Goal: Navigation & Orientation: Find specific page/section

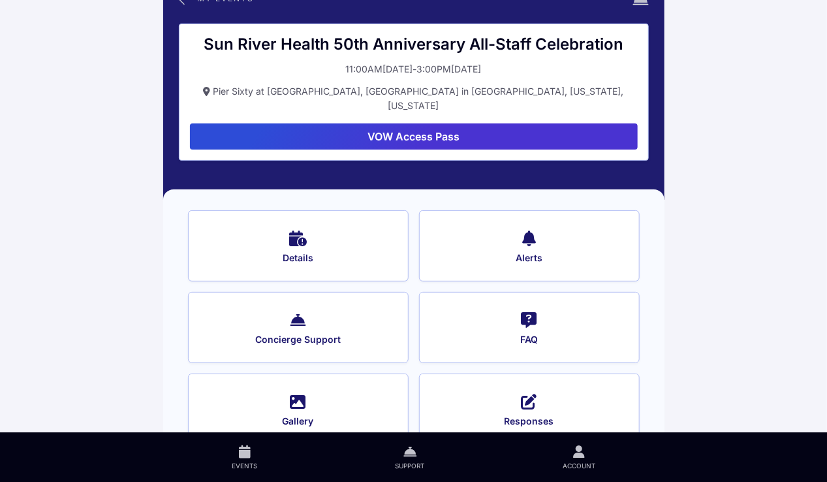
scroll to position [40, 0]
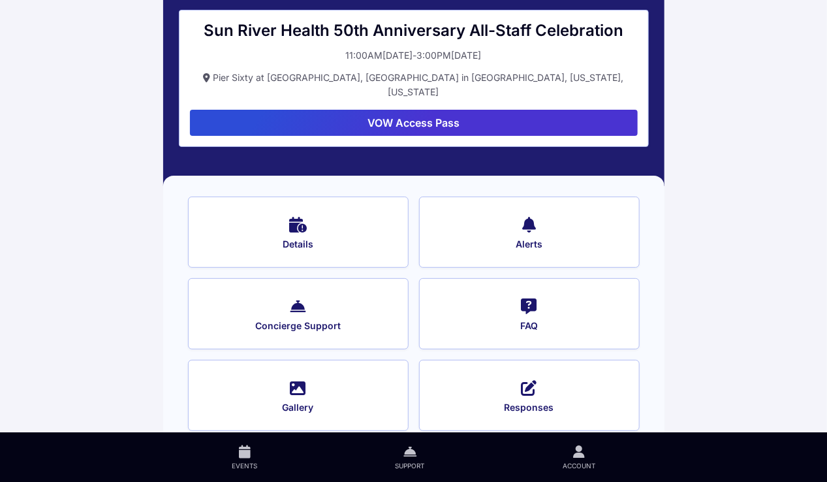
click at [580, 454] on icon at bounding box center [579, 451] width 12 height 15
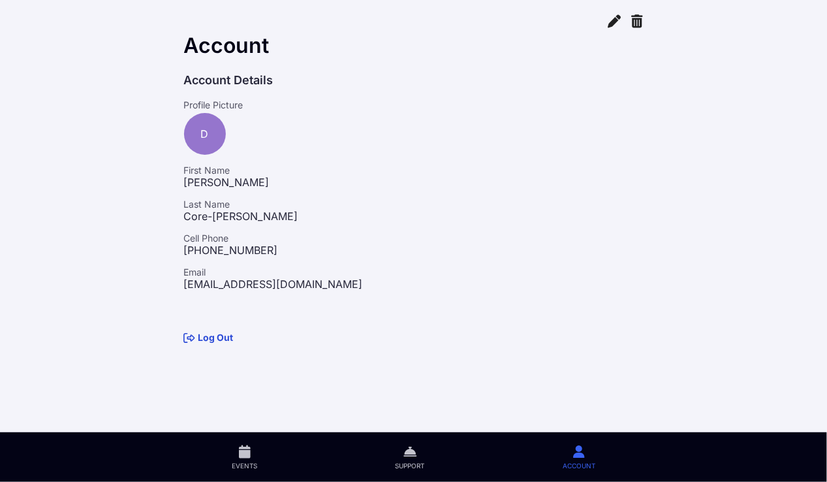
click at [245, 454] on icon at bounding box center [245, 451] width 12 height 15
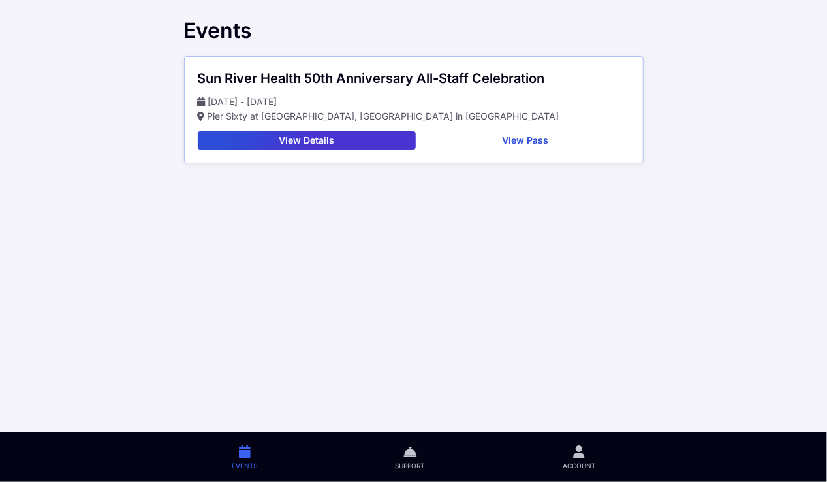
click at [579, 146] on button "View Pass" at bounding box center [525, 140] width 209 height 18
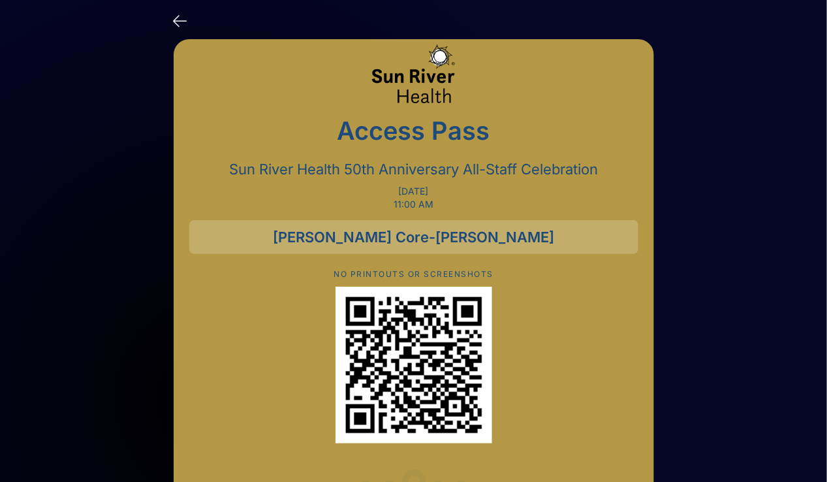
click at [176, 20] on icon at bounding box center [181, 19] width 14 height 19
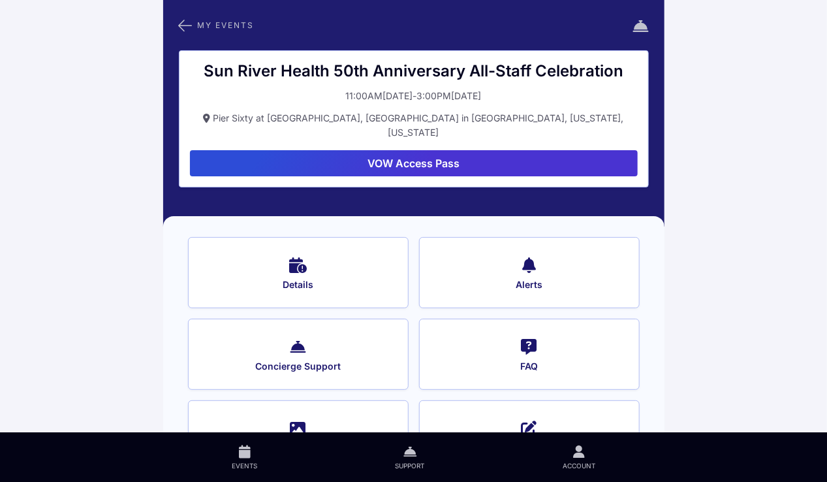
click at [580, 454] on icon at bounding box center [579, 451] width 12 height 15
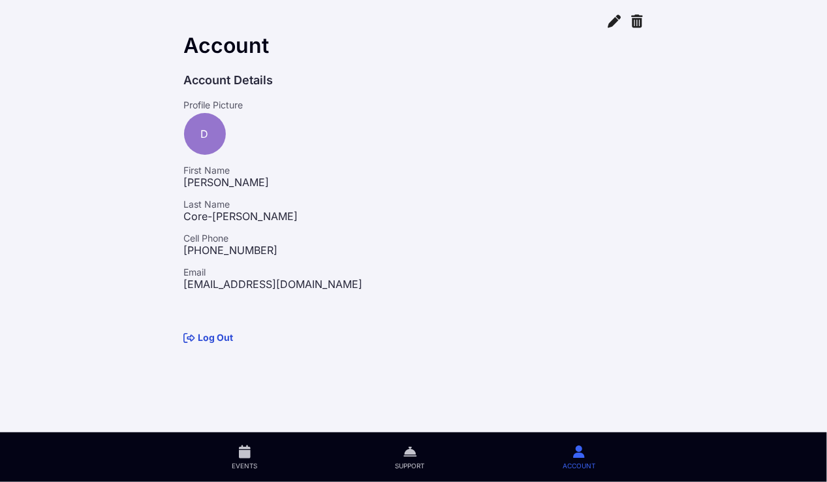
click at [411, 452] on icon at bounding box center [409, 451] width 13 height 15
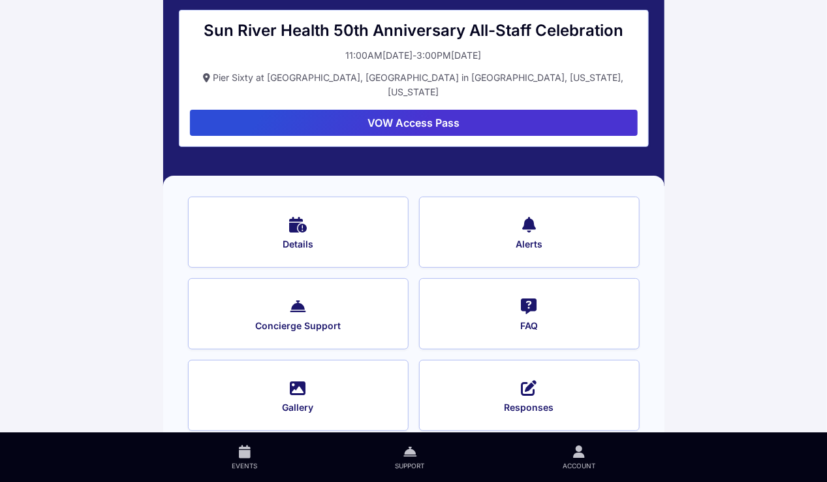
scroll to position [40, 0]
click at [288, 216] on button "Details" at bounding box center [298, 231] width 221 height 71
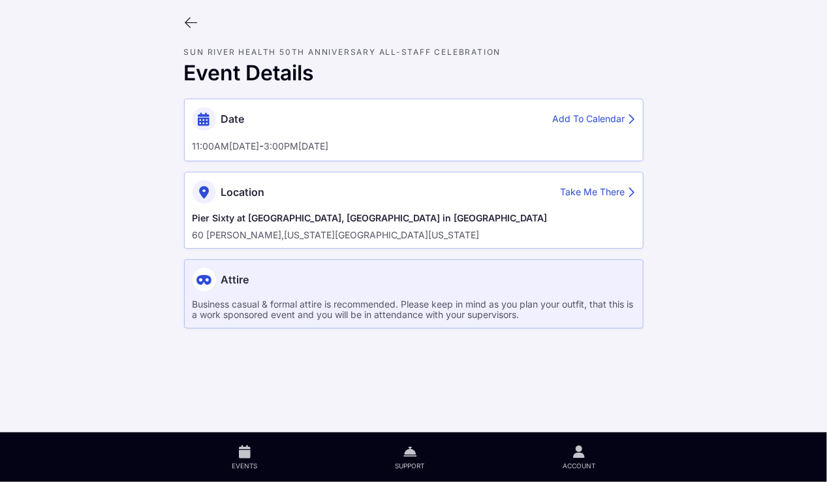
click at [575, 185] on div "Take Me There" at bounding box center [598, 192] width 74 height 14
click at [186, 21] on icon at bounding box center [191, 23] width 14 height 14
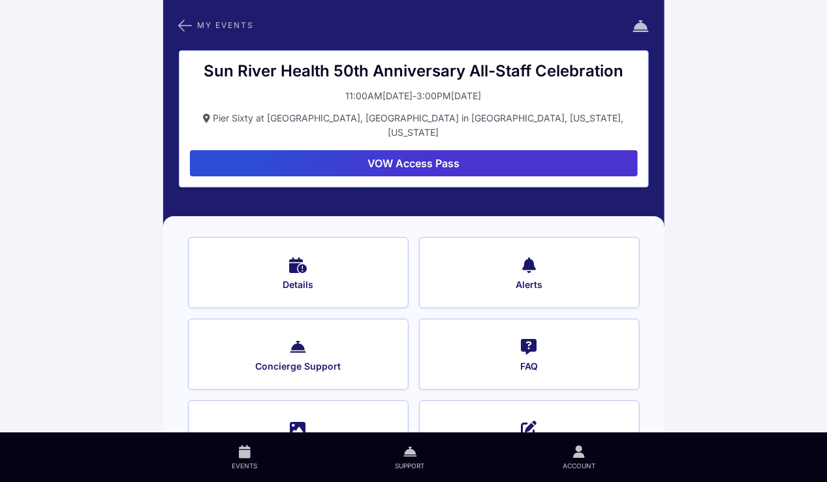
click at [186, 21] on icon at bounding box center [186, 25] width 14 height 17
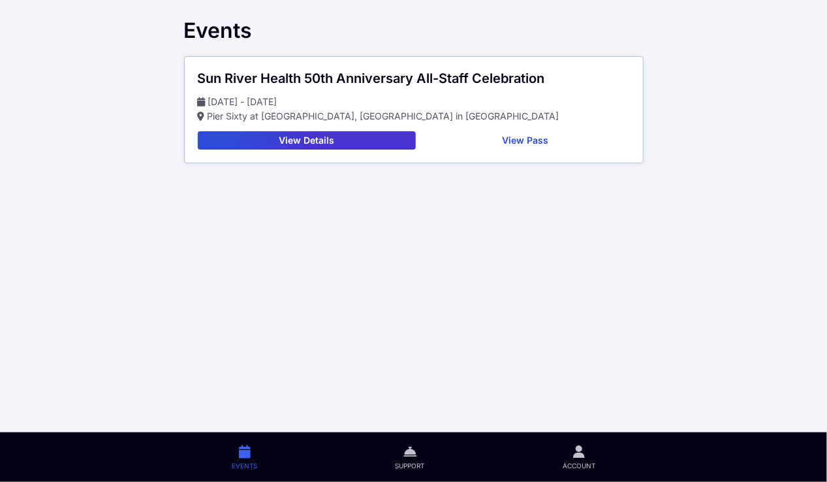
click at [582, 455] on icon at bounding box center [579, 451] width 12 height 15
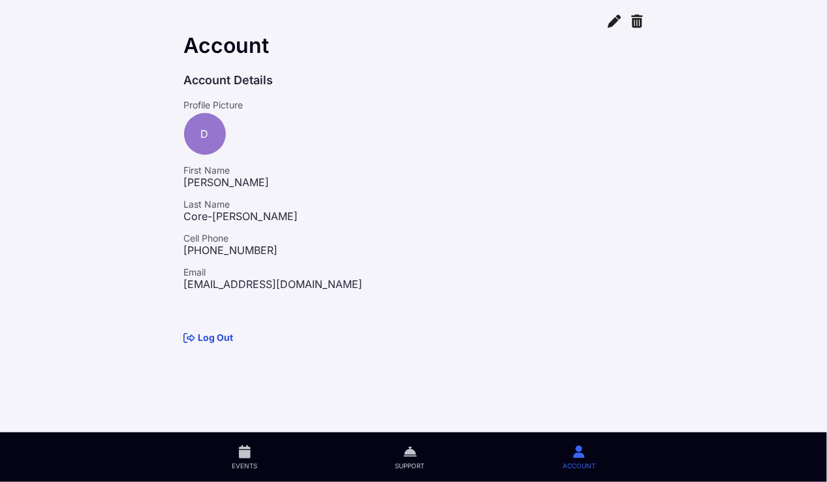
click at [209, 340] on link "Log Out" at bounding box center [209, 337] width 50 height 11
